Goal: Check status

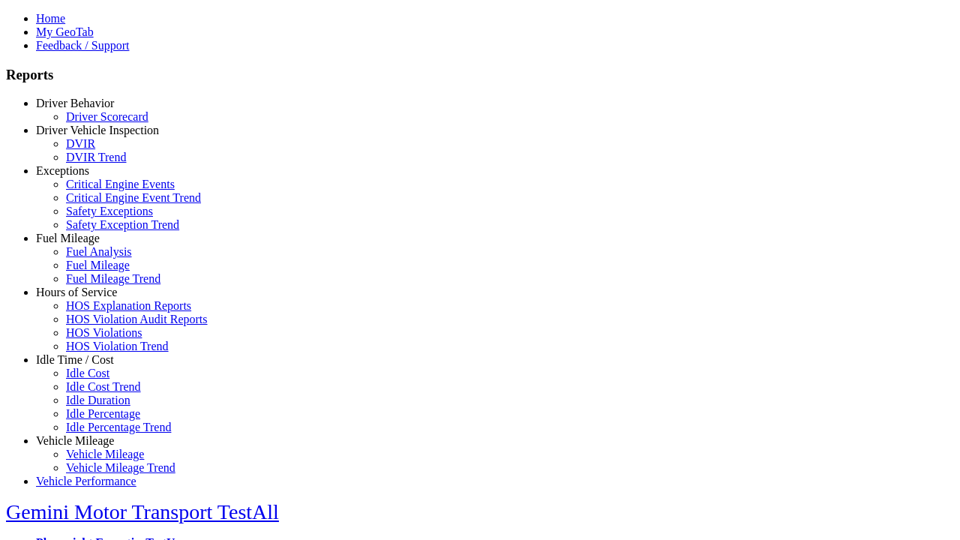
click at [86, 177] on link "Exceptions" at bounding box center [62, 170] width 53 height 13
click at [97, 231] on link "Safety Exception Trend" at bounding box center [122, 224] width 113 height 13
type input "*********"
